Goal: Task Accomplishment & Management: Use online tool/utility

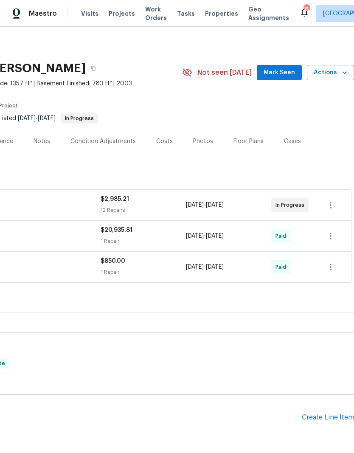
scroll to position [0, 126]
click at [338, 419] on div "Create Line Item" at bounding box center [328, 417] width 52 height 8
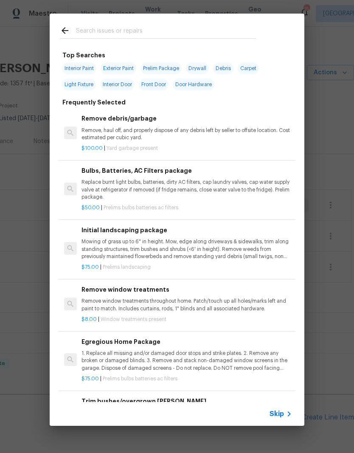
click at [104, 29] on input "text" at bounding box center [166, 31] width 180 height 13
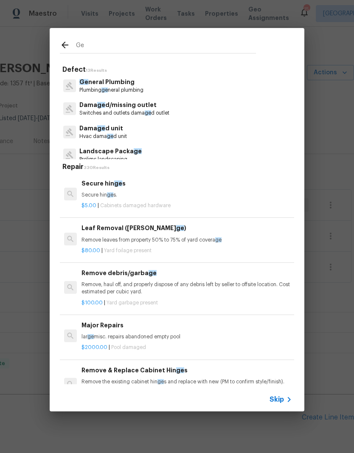
type input "Gen"
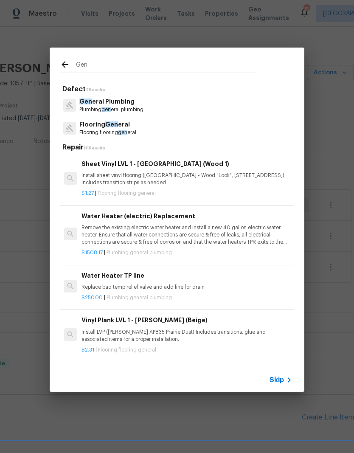
click at [119, 130] on p "Flooring flooring gen eral" at bounding box center [107, 132] width 57 height 7
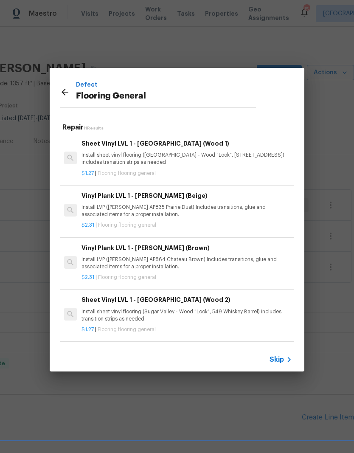
click at [148, 256] on p "Install LVP ([PERSON_NAME] AP864 Chateau Brown) Includes transitions, glue and …" at bounding box center [186, 263] width 210 height 14
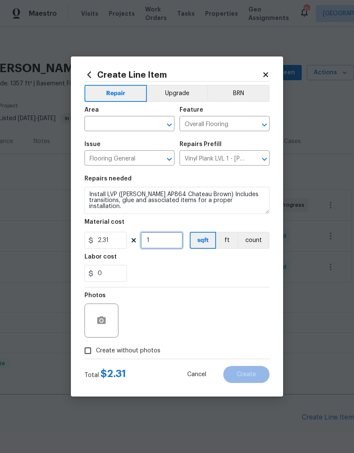
click at [171, 240] on input "1" at bounding box center [161, 240] width 42 height 17
type input "700"
click at [223, 271] on div "0" at bounding box center [176, 273] width 185 height 17
click at [114, 248] on input "2.31" at bounding box center [105, 240] width 42 height 17
type input "4"
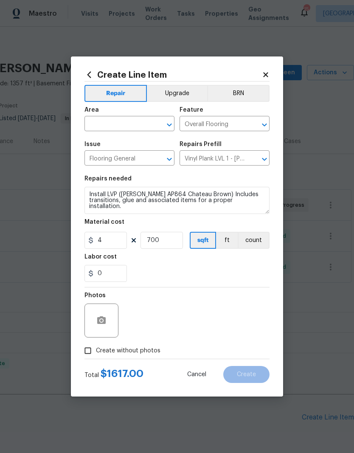
click at [225, 270] on div "0" at bounding box center [176, 273] width 185 height 17
click at [127, 124] on input "text" at bounding box center [117, 124] width 66 height 13
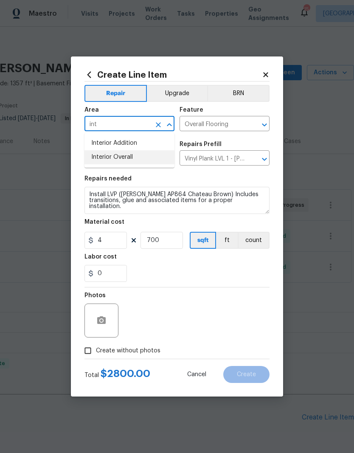
click at [123, 155] on li "Interior Overall" at bounding box center [129, 157] width 90 height 14
type input "Interior Overall"
click at [123, 155] on input "Flooring General" at bounding box center [117, 158] width 66 height 13
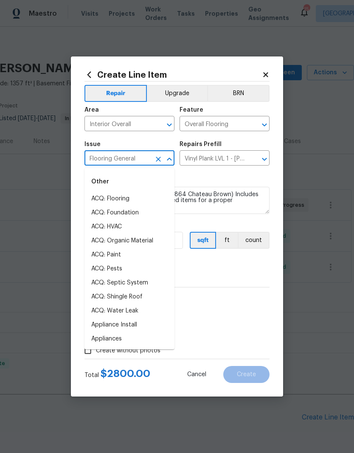
click at [230, 182] on div "Repairs needed" at bounding box center [176, 181] width 185 height 11
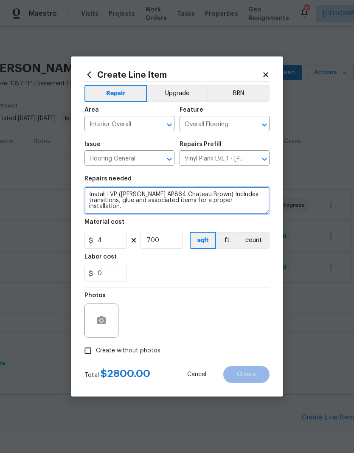
click at [90, 192] on textarea "Install LVP ([PERSON_NAME] AP864 Chateau Brown) Includes transitions, glue and …" at bounding box center [176, 200] width 185 height 27
click at [97, 190] on textarea "Install LVP ([PERSON_NAME] AP864 Chateau Brown) Includes transitions, glue and …" at bounding box center [176, 200] width 185 height 27
type textarea "Due to water damage from leaking toilet please measure and quote to replace lam…"
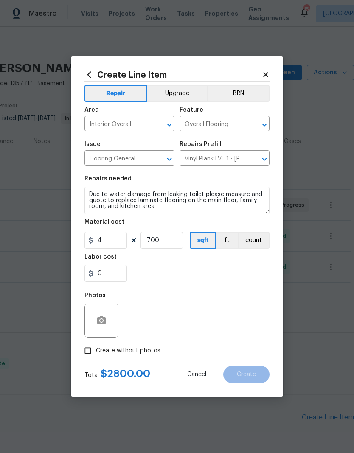
click at [206, 265] on div "Labor cost" at bounding box center [176, 259] width 185 height 11
click at [97, 330] on button "button" at bounding box center [101, 320] width 20 height 20
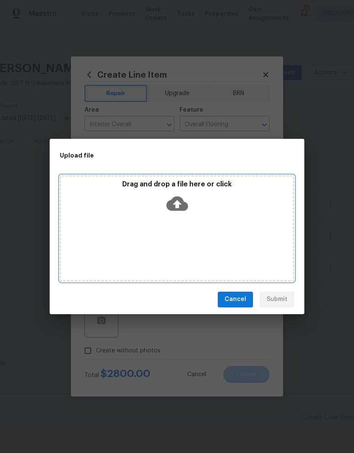
click at [180, 210] on icon at bounding box center [177, 203] width 22 height 14
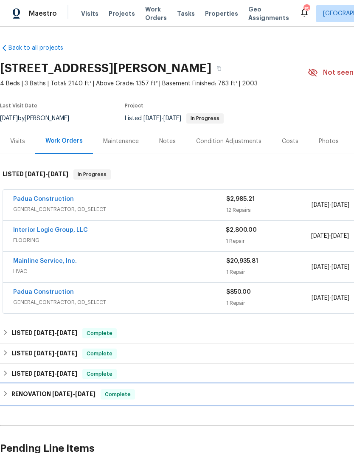
click at [56, 395] on span "[DATE]" at bounding box center [62, 394] width 20 height 6
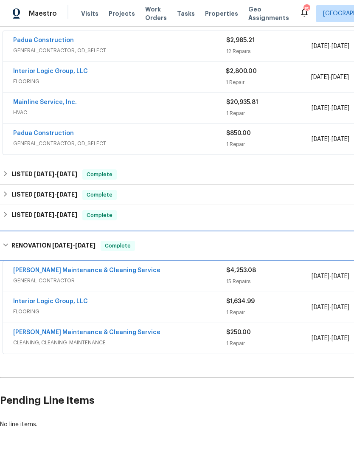
scroll to position [158, 0]
